Goal: Find specific page/section: Find specific page/section

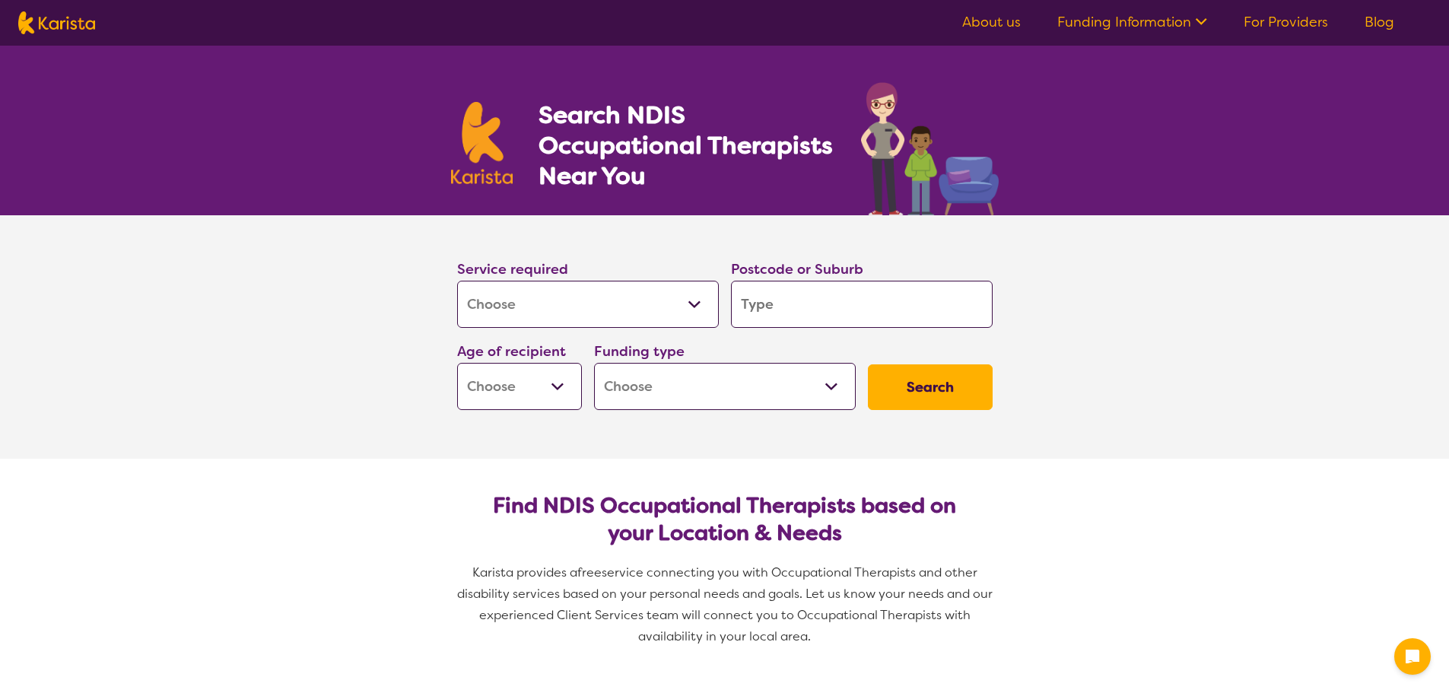
select select "[MEDICAL_DATA]"
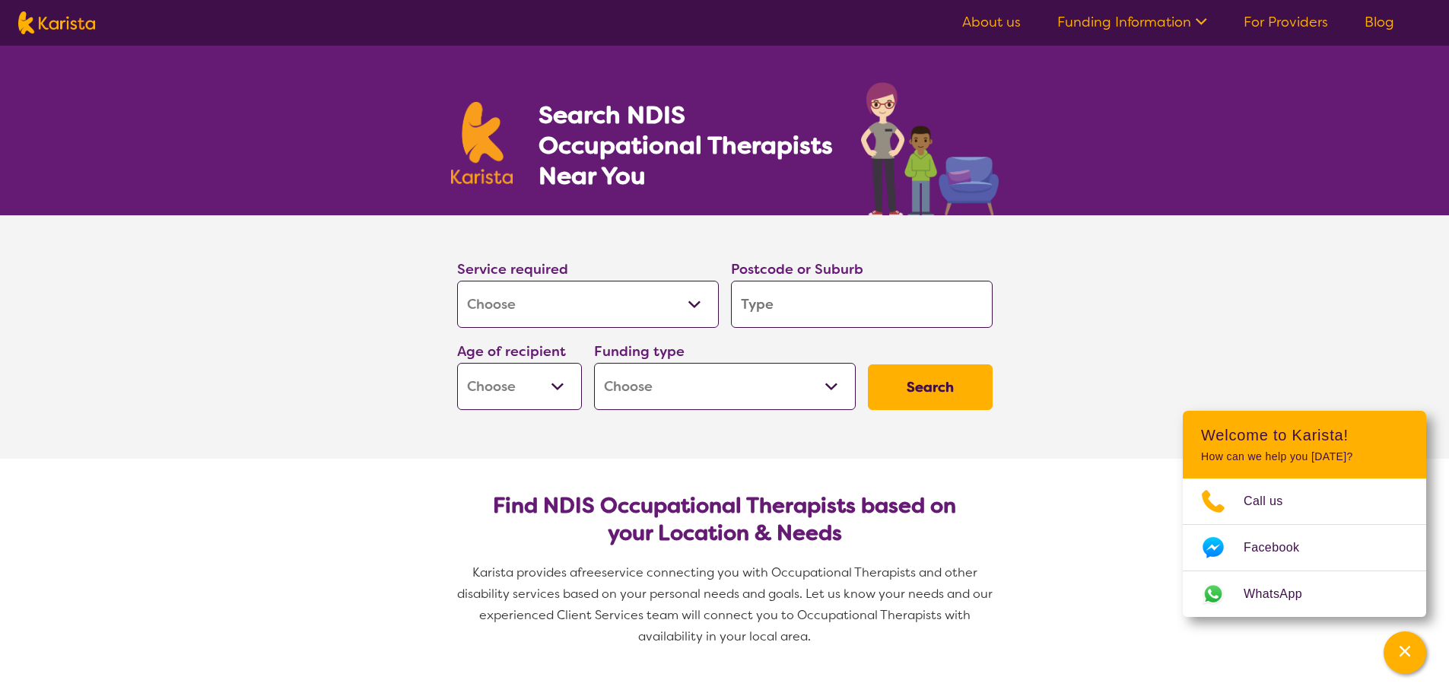
click at [776, 294] on input "search" at bounding box center [862, 304] width 262 height 47
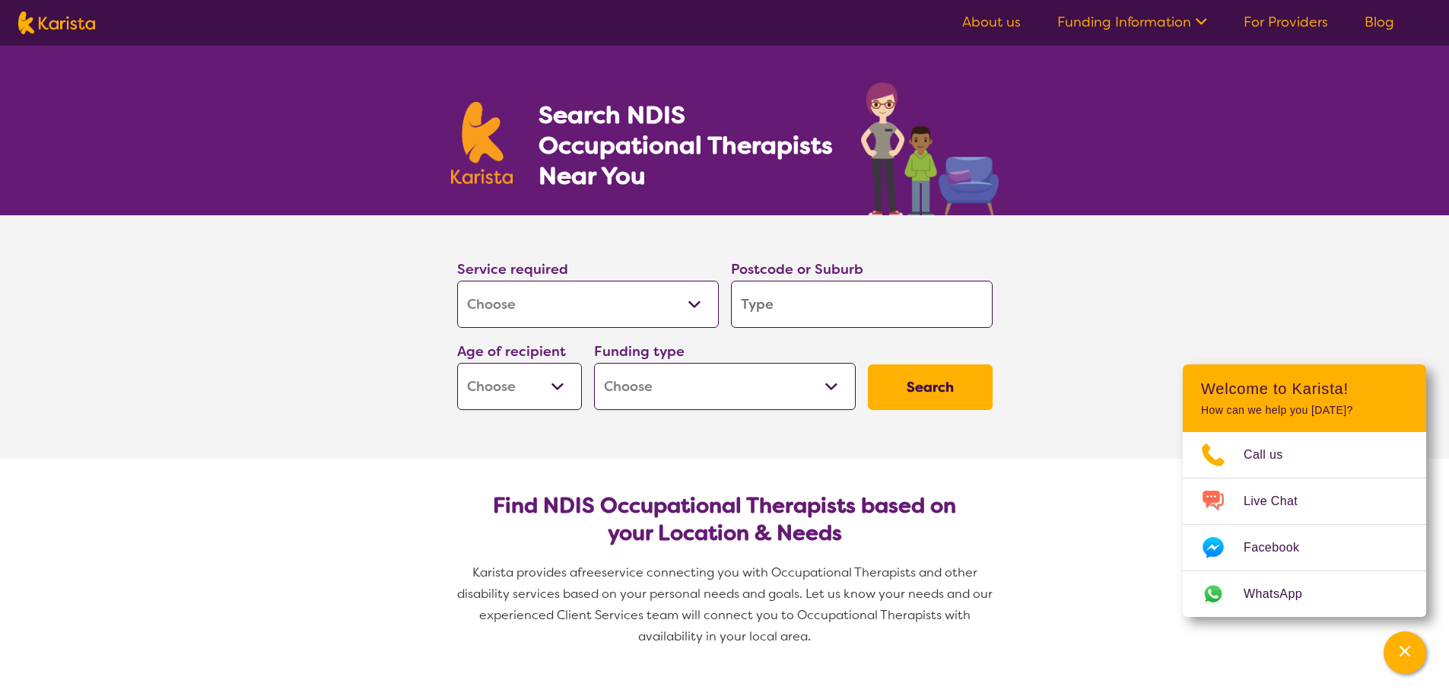
click at [776, 294] on input "search" at bounding box center [862, 304] width 262 height 47
type input "3089"
click at [818, 346] on em "Diamond Creek" at bounding box center [805, 346] width 129 height 16
click at [538, 383] on select "Early Childhood - 0 to 9 Child - 10 to 11 Adolescent - 12 to 17 Adult - 18 to 6…" at bounding box center [519, 386] width 125 height 47
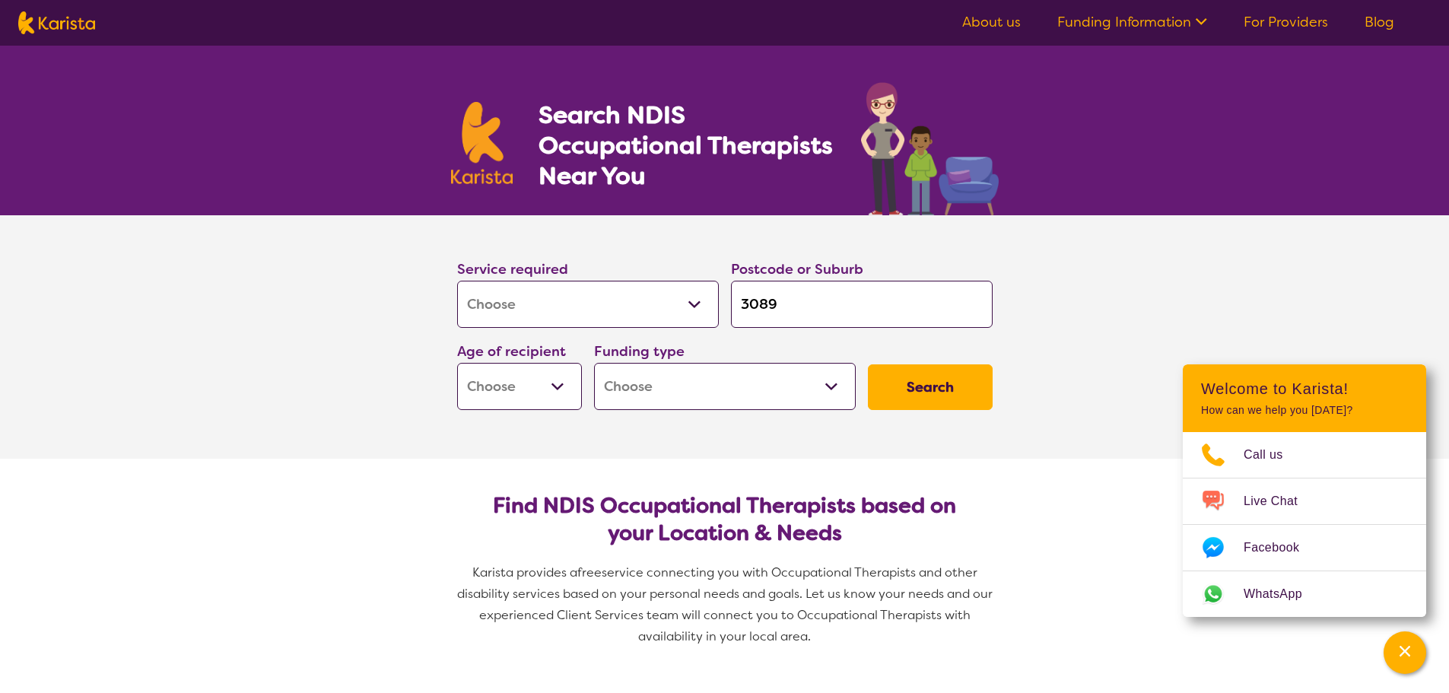
select select "EC"
click at [457, 363] on select "Early Childhood - 0 to 9 Child - 10 to 11 Adolescent - 12 to 17 Adult - 18 to 6…" at bounding box center [519, 386] width 125 height 47
select select "EC"
click at [669, 395] on select "Home Care Package (HCP) National Disability Insurance Scheme (NDIS) I don't know" at bounding box center [725, 386] width 262 height 47
select select "NDIS"
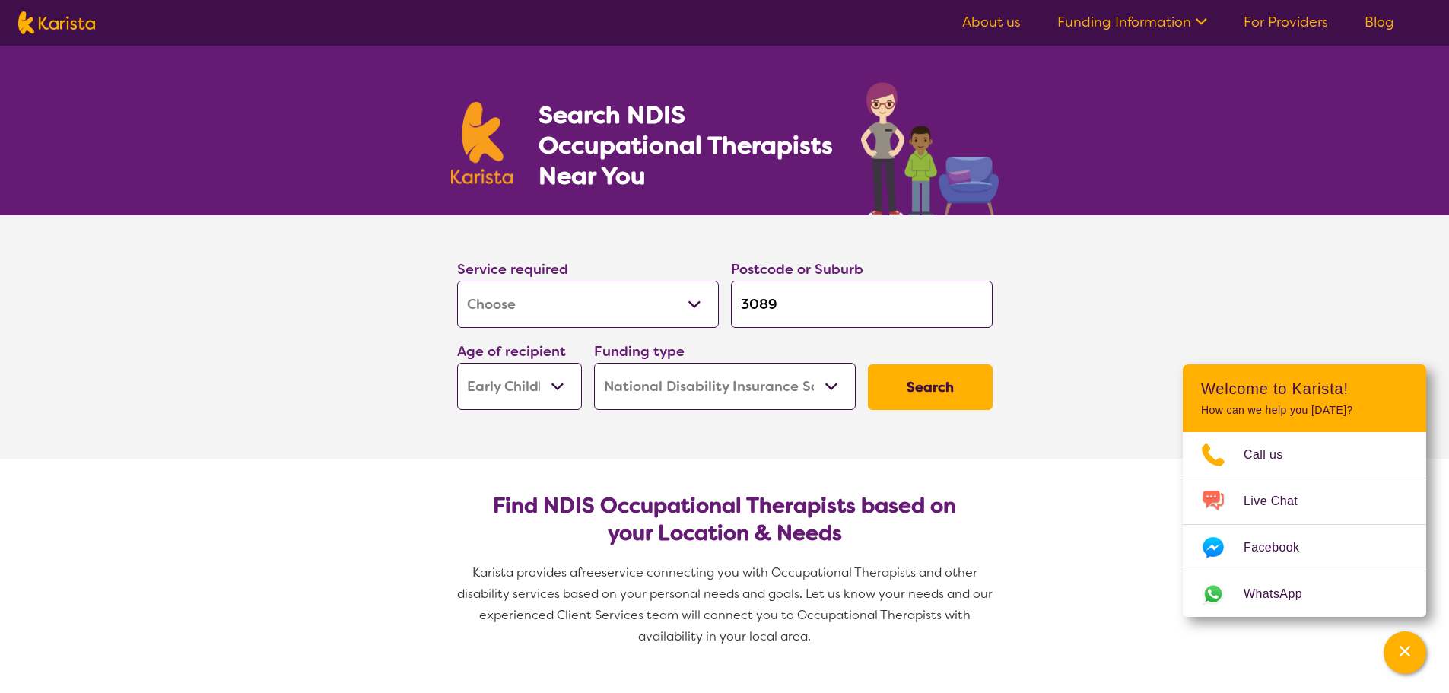
click at [594, 363] on select "Home Care Package (HCP) National Disability Insurance Scheme (NDIS) I don't know" at bounding box center [725, 386] width 262 height 47
select select "NDIS"
click at [938, 389] on button "Search" at bounding box center [930, 387] width 125 height 46
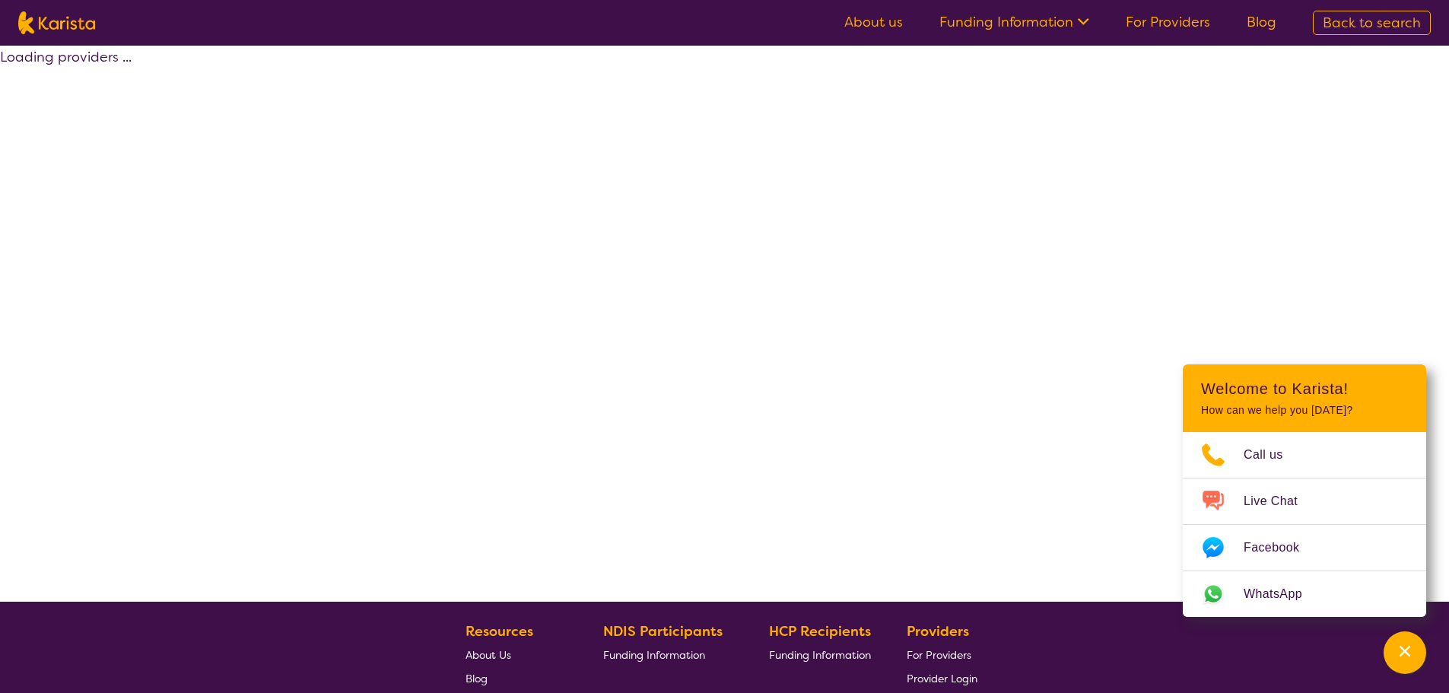
select select "by_score"
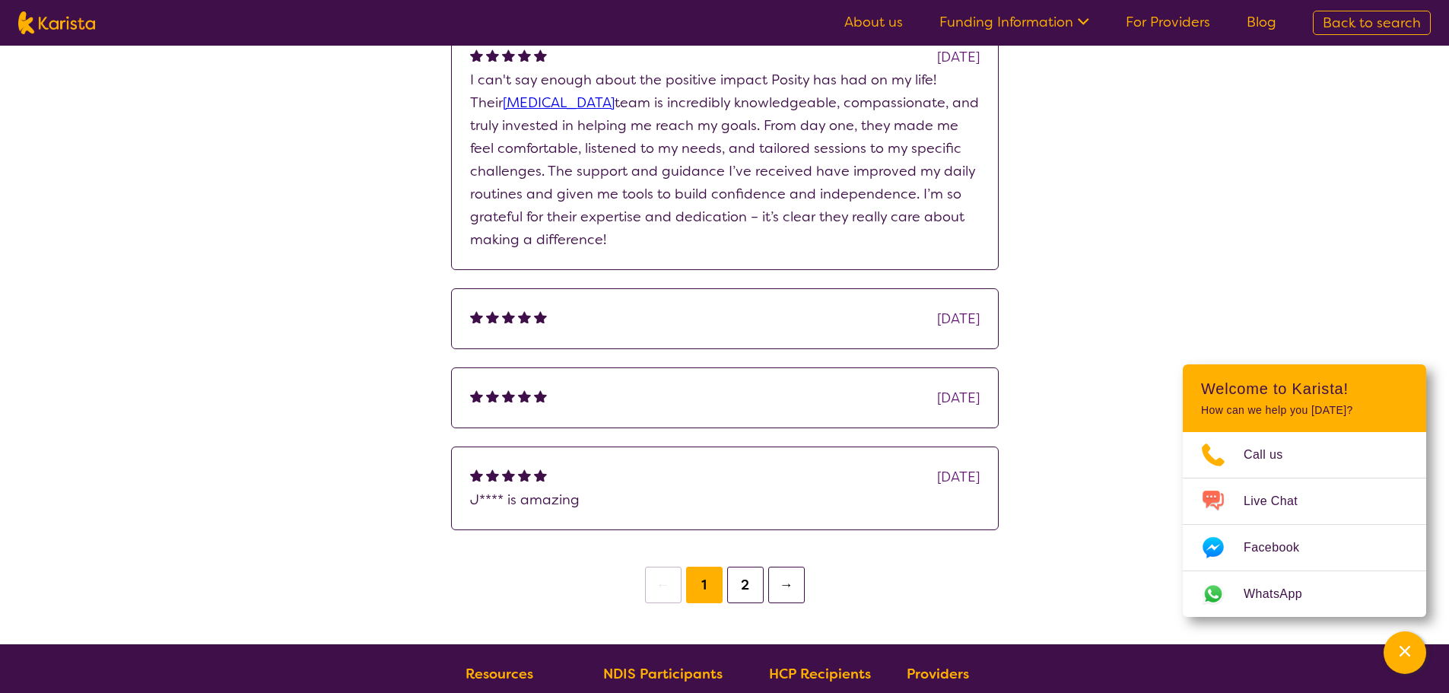
scroll to position [1901, 0]
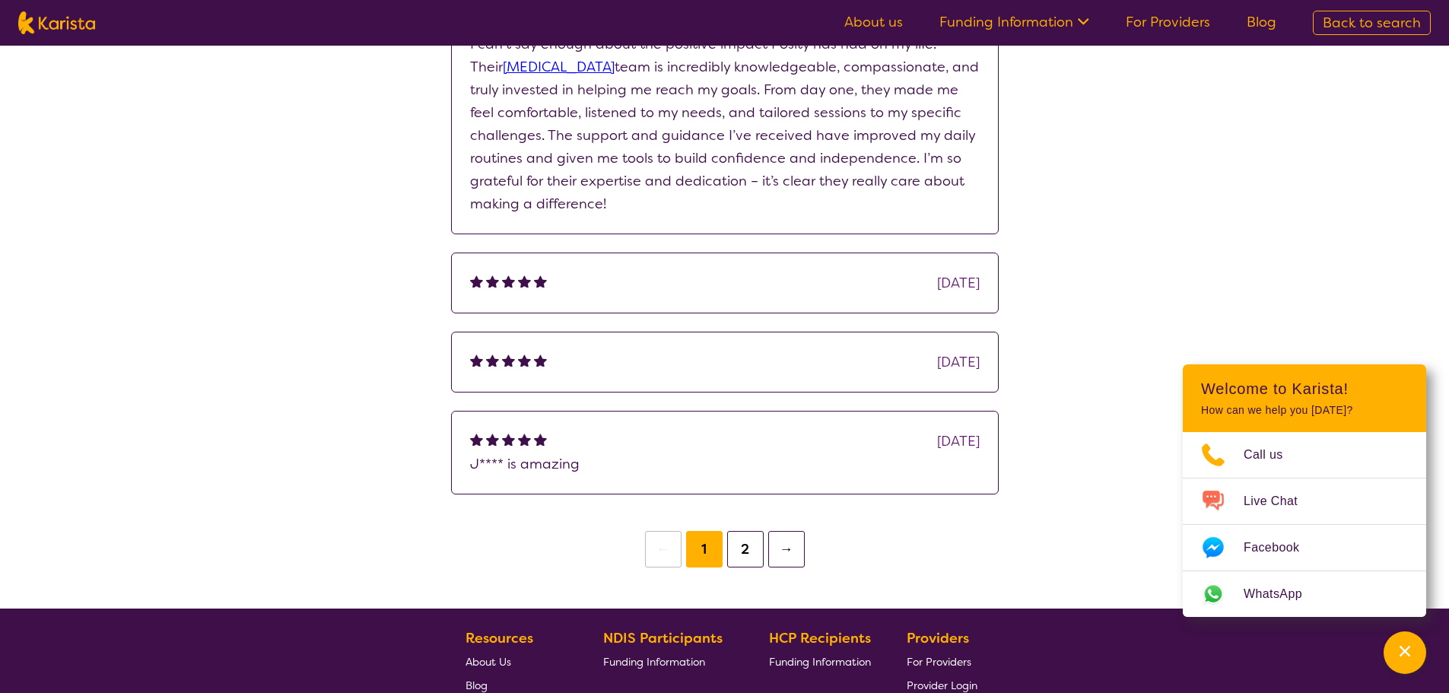
click at [789, 531] on button "→" at bounding box center [786, 549] width 37 height 37
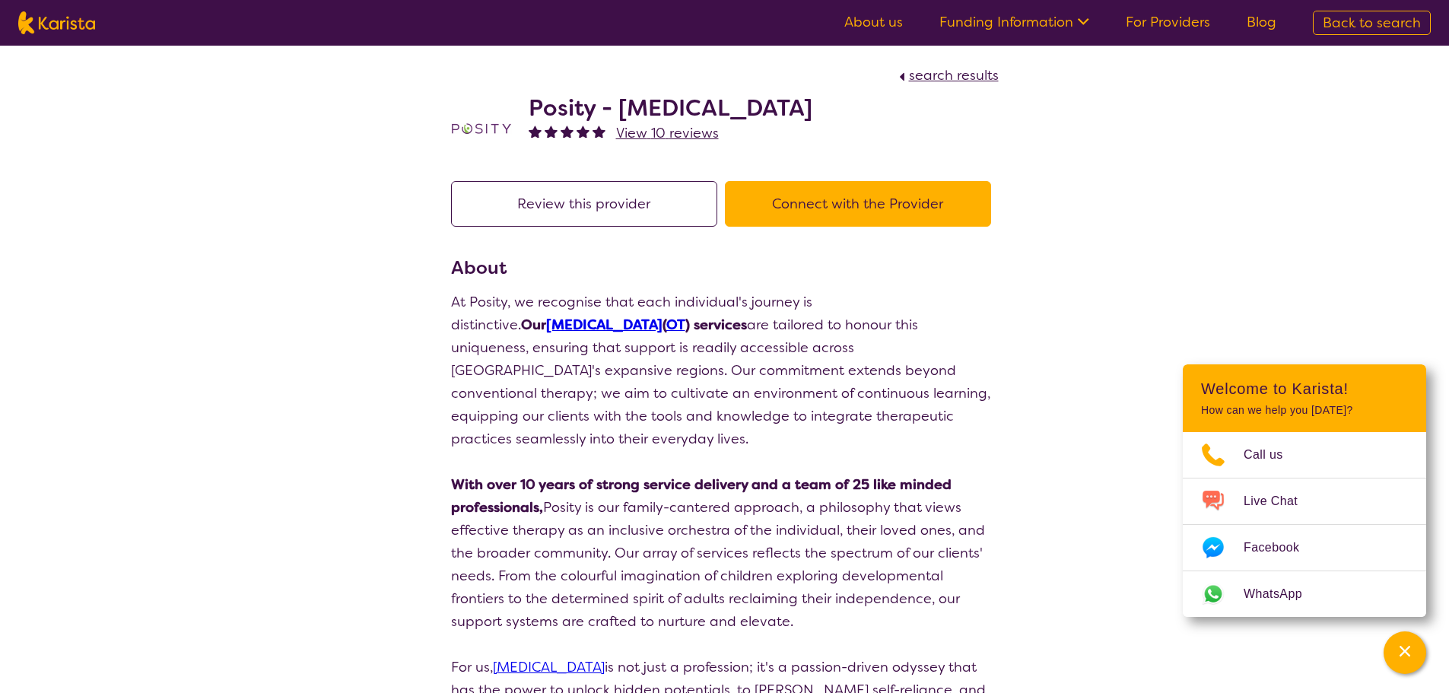
drag, startPoint x: 1033, startPoint y: 443, endPoint x: 1011, endPoint y: 338, distance: 107.4
click at [836, 205] on button "Connect with the Provider" at bounding box center [858, 204] width 266 height 46
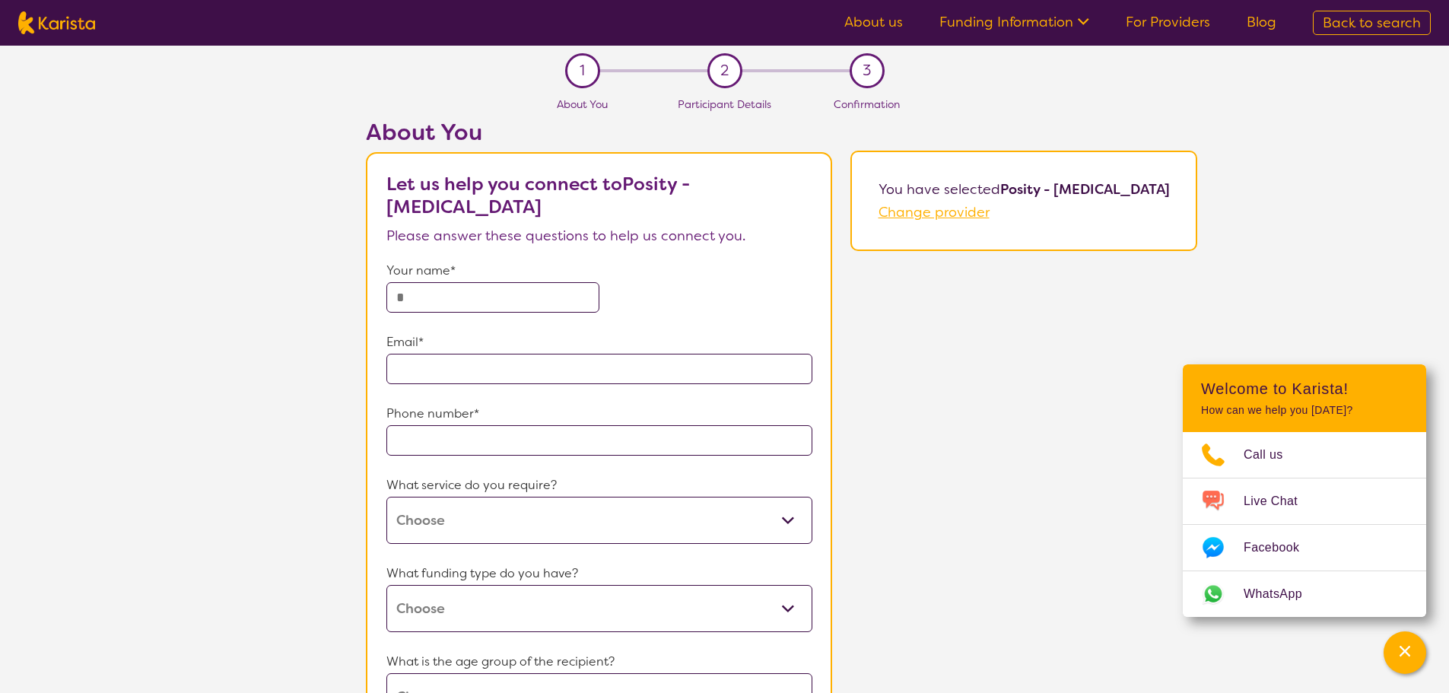
click at [1024, 185] on b "Posity - [MEDICAL_DATA]" at bounding box center [1085, 189] width 170 height 18
drag, startPoint x: 1024, startPoint y: 185, endPoint x: 1166, endPoint y: 187, distance: 141.5
click at [1166, 187] on b "Posity - [MEDICAL_DATA]" at bounding box center [1085, 189] width 170 height 18
